Goal: Use online tool/utility: Utilize a website feature to perform a specific function

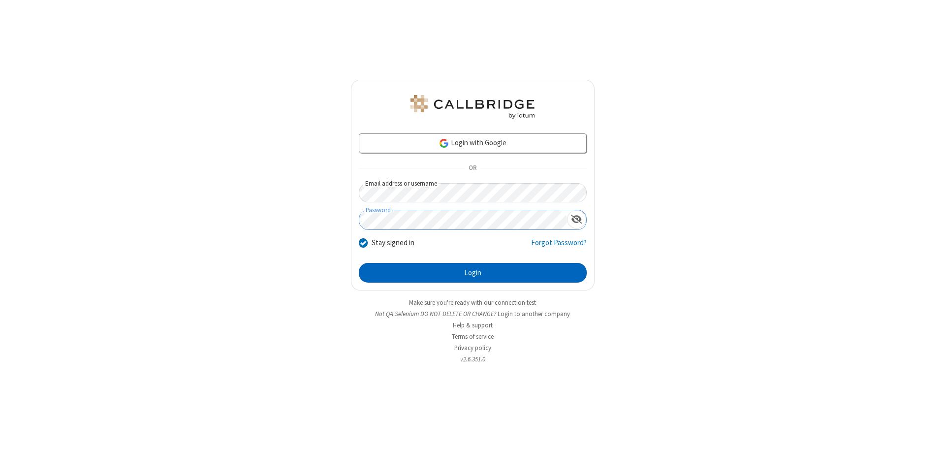
click at [472, 273] on button "Login" at bounding box center [473, 273] width 228 height 20
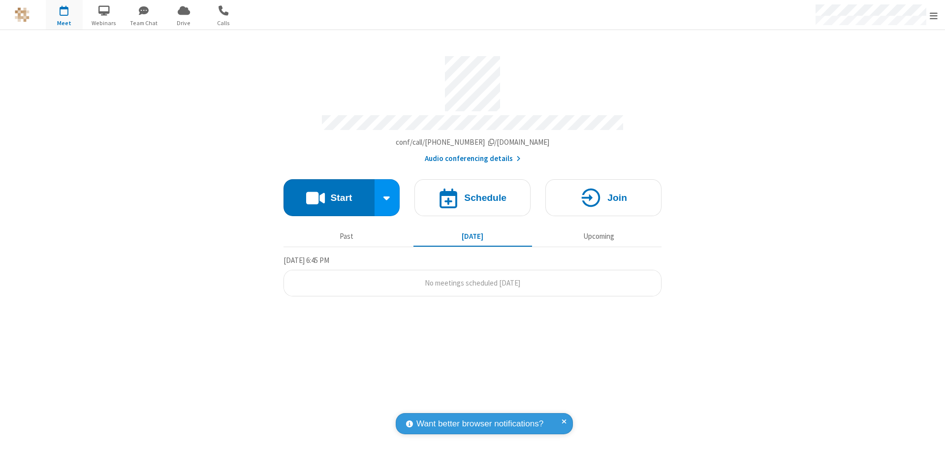
click at [329, 193] on button "Start" at bounding box center [328, 197] width 91 height 37
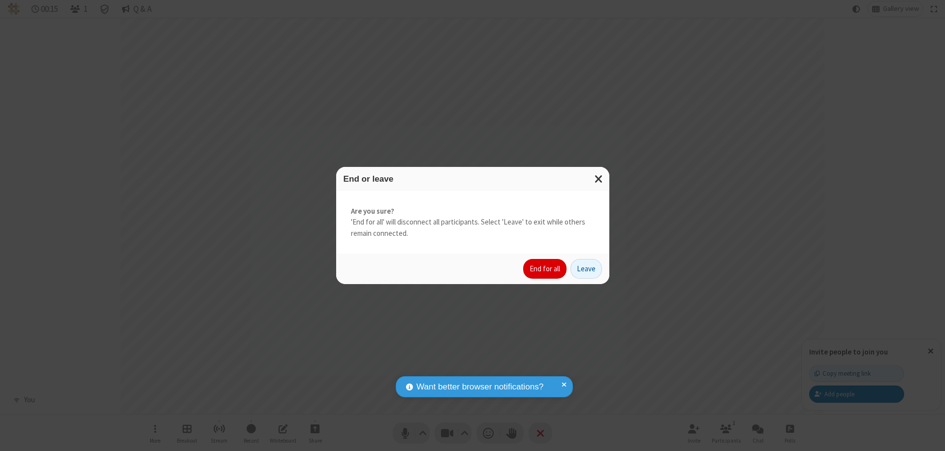
click at [545, 269] on button "End for all" at bounding box center [544, 269] width 43 height 20
